Goal: Task Accomplishment & Management: Complete application form

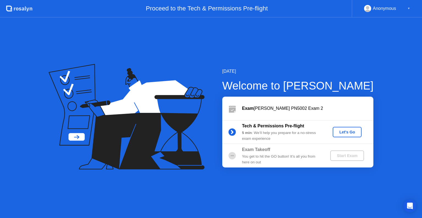
click at [347, 134] on div "Let's Go" at bounding box center [347, 132] width 24 height 4
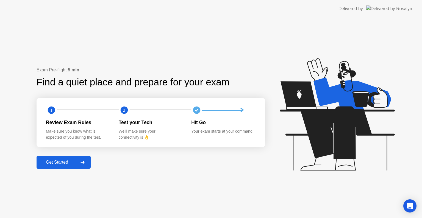
click at [91, 160] on button "Get Started" at bounding box center [64, 162] width 54 height 13
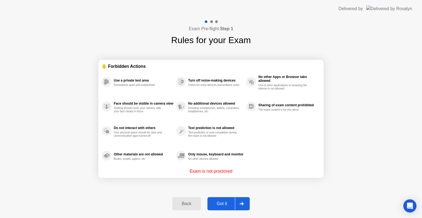
click at [231, 205] on div "Got it" at bounding box center [222, 204] width 26 height 5
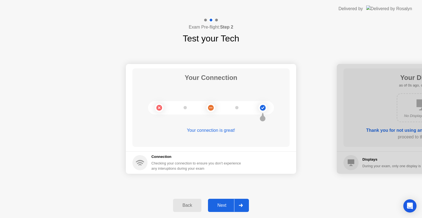
click at [231, 205] on div "Next" at bounding box center [222, 205] width 24 height 5
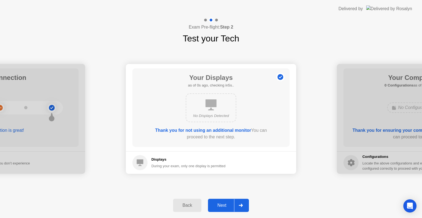
click at [231, 205] on div "Next" at bounding box center [222, 205] width 24 height 5
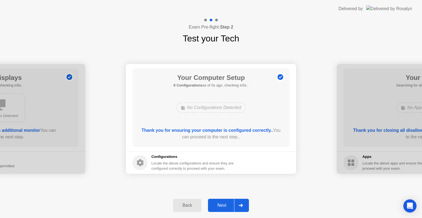
click at [231, 205] on div "Next" at bounding box center [222, 205] width 24 height 5
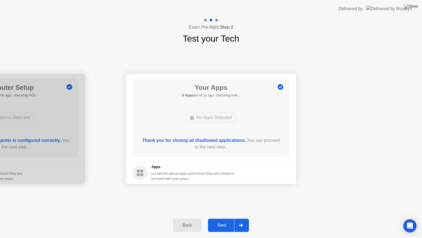
click at [230, 218] on div "Next" at bounding box center [222, 224] width 24 height 5
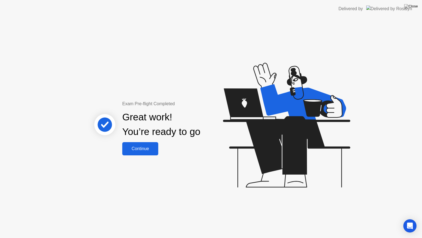
click at [150, 152] on button "Continue" at bounding box center [140, 148] width 36 height 13
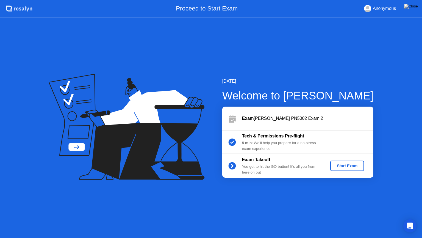
click at [355, 165] on div "Start Exam" at bounding box center [347, 165] width 29 height 4
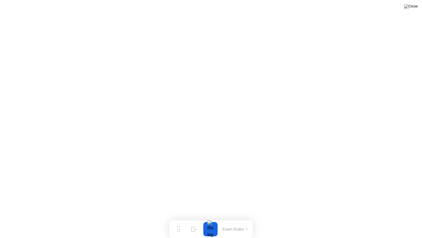
click at [236, 218] on button "Exam Rules" at bounding box center [235, 228] width 29 height 5
